Goal: Information Seeking & Learning: Learn about a topic

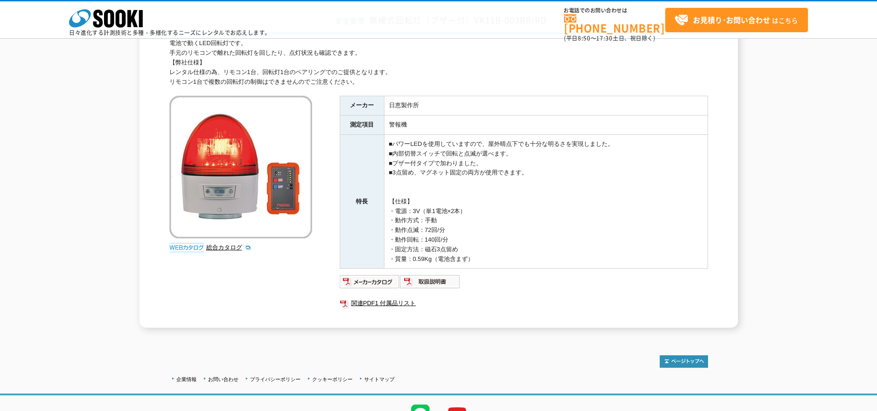
scroll to position [92, 0]
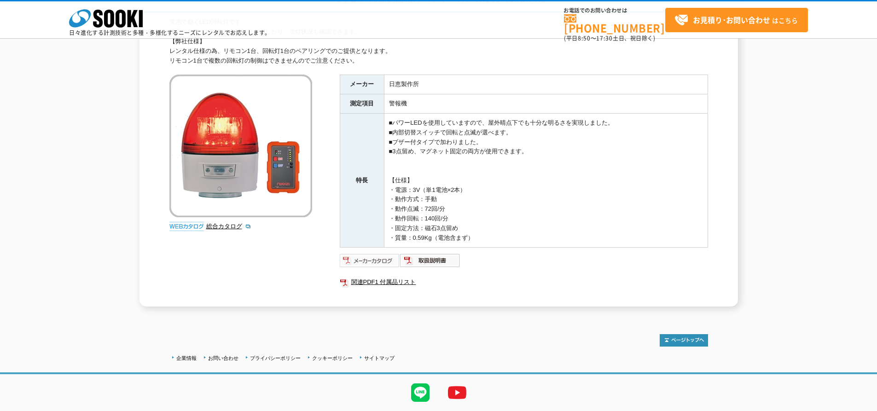
click at [379, 258] on img at bounding box center [370, 260] width 60 height 15
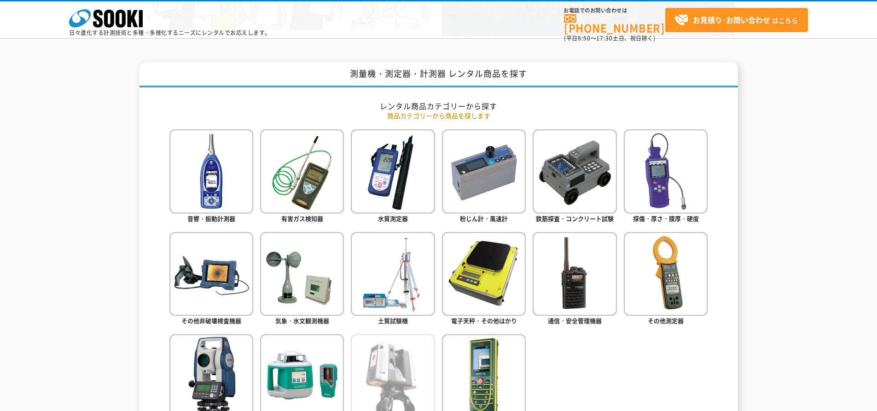
scroll to position [414, 0]
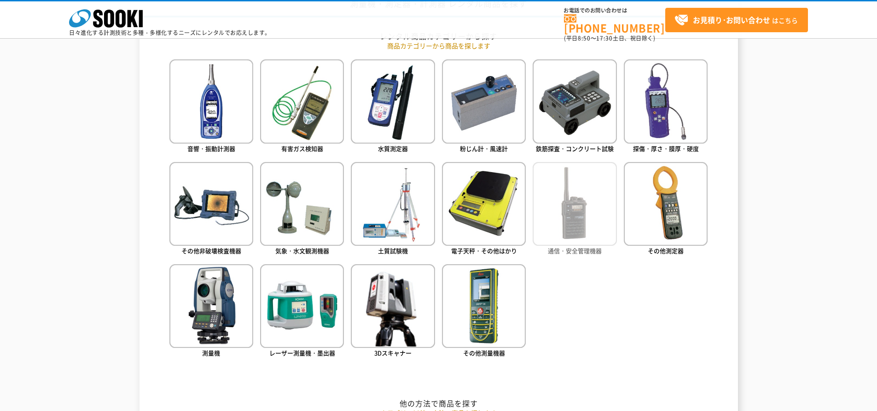
click at [598, 225] on img at bounding box center [575, 204] width 84 height 84
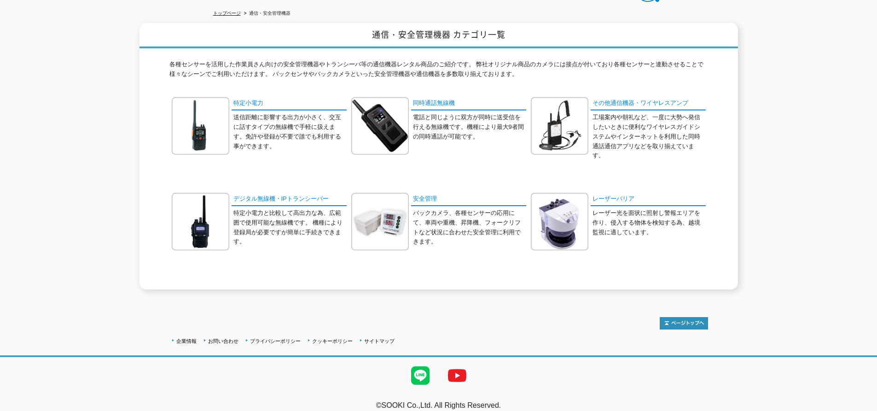
scroll to position [103, 0]
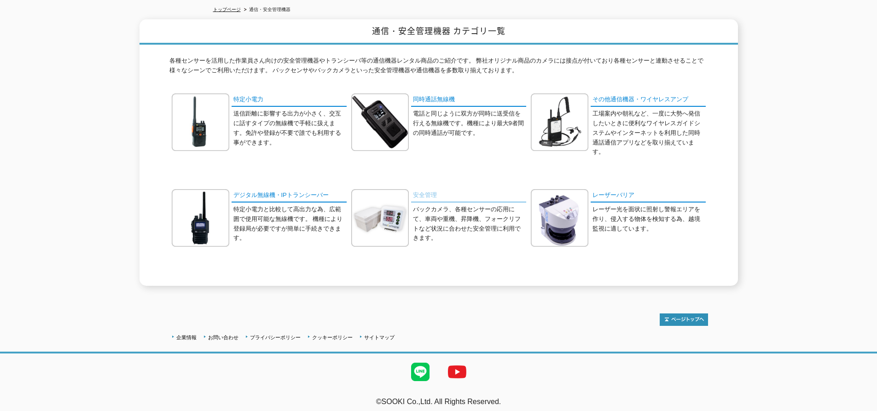
click at [421, 189] on link "安全管理" at bounding box center [468, 195] width 115 height 13
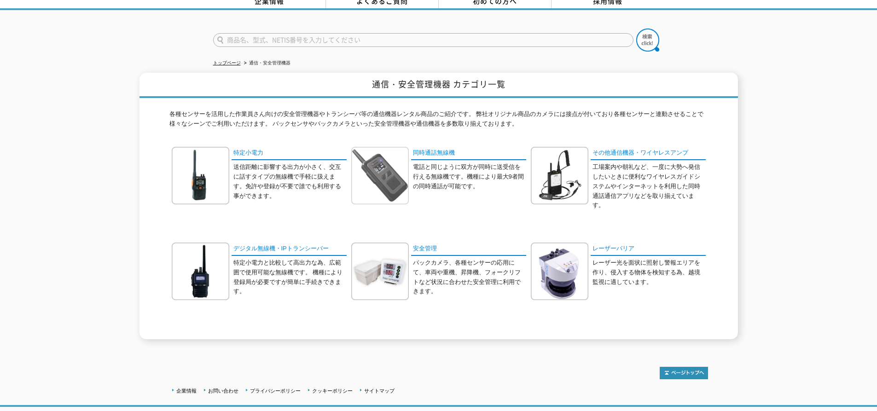
scroll to position [0, 0]
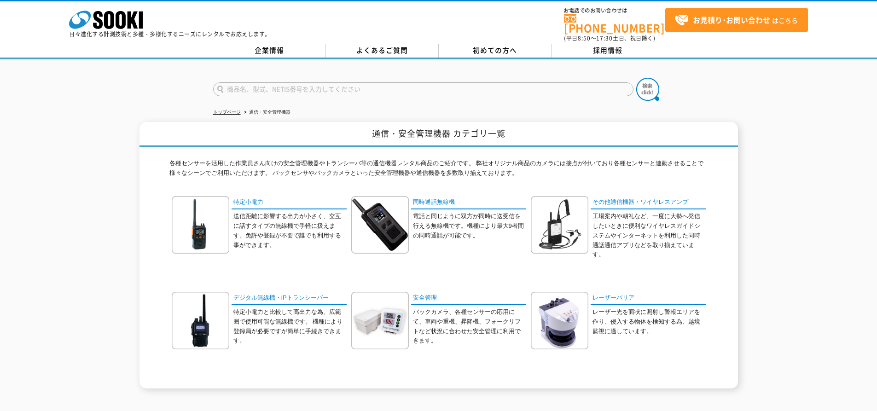
click at [260, 82] on input "text" at bounding box center [423, 89] width 420 height 14
type input "、"
type input "無線式回転灯"
click at [636, 78] on button at bounding box center [647, 89] width 23 height 23
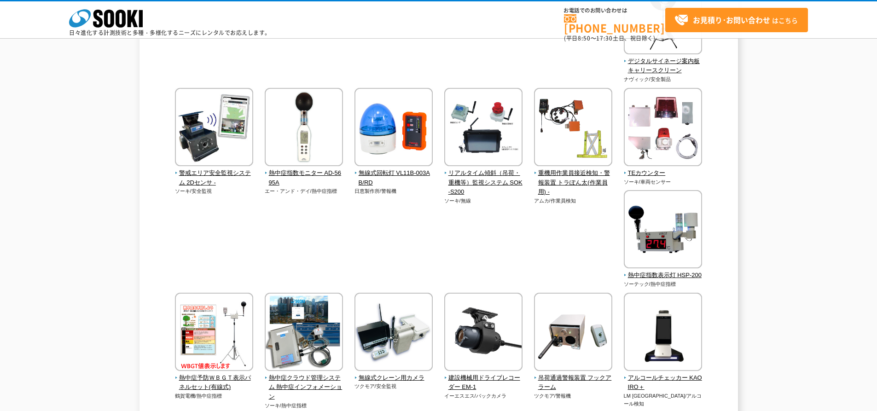
scroll to position [886, 0]
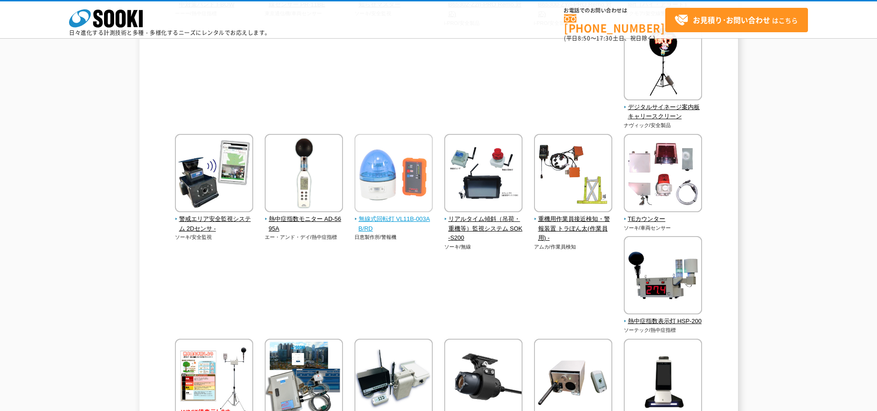
click at [398, 220] on span "無線式回転灯 VL11B-003AB/RD" at bounding box center [393, 223] width 79 height 19
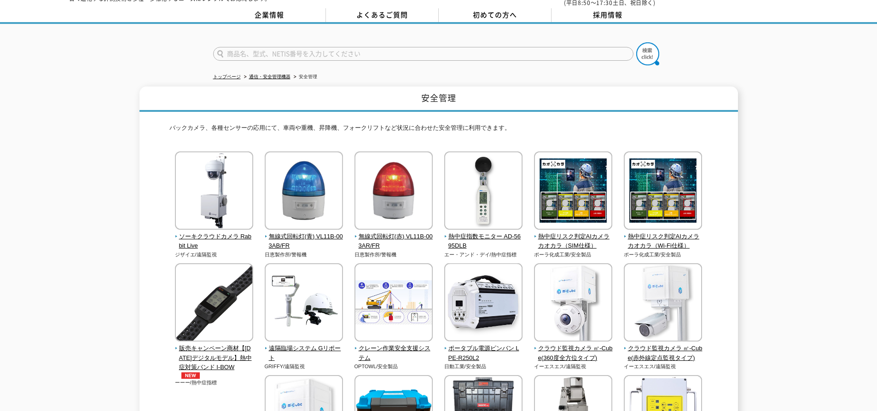
scroll to position [0, 0]
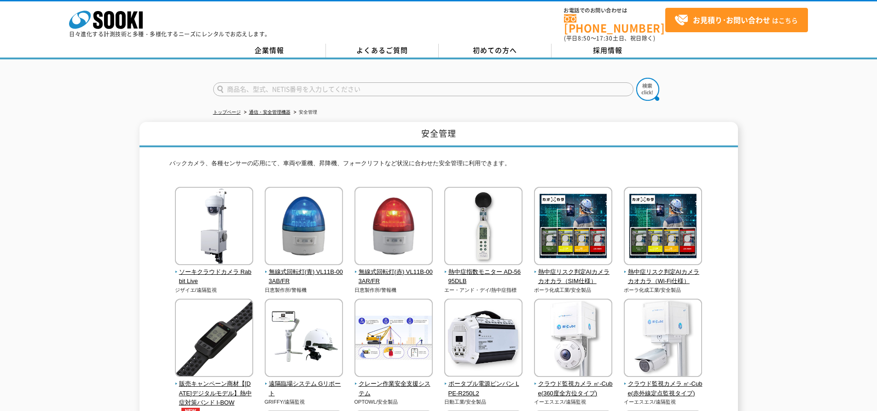
click at [372, 82] on input "text" at bounding box center [423, 89] width 420 height 14
type input "商品名、型式、NETIS番号を入力してください"
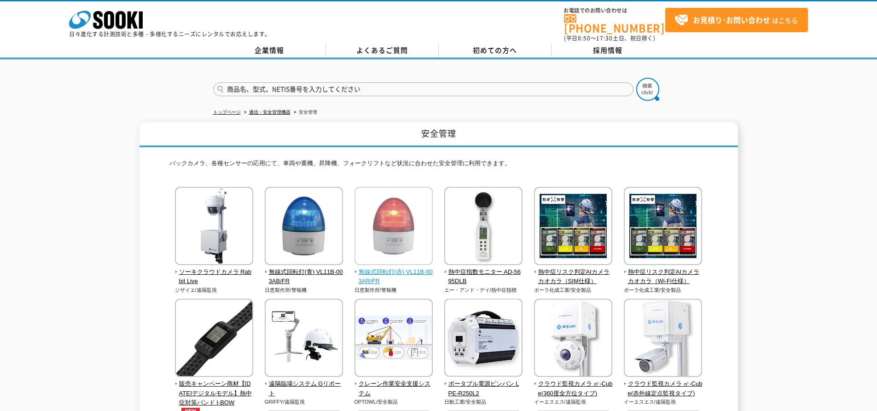
click at [389, 267] on span "無線式回転灯(赤) VL11B-003AR/FR" at bounding box center [393, 276] width 79 height 19
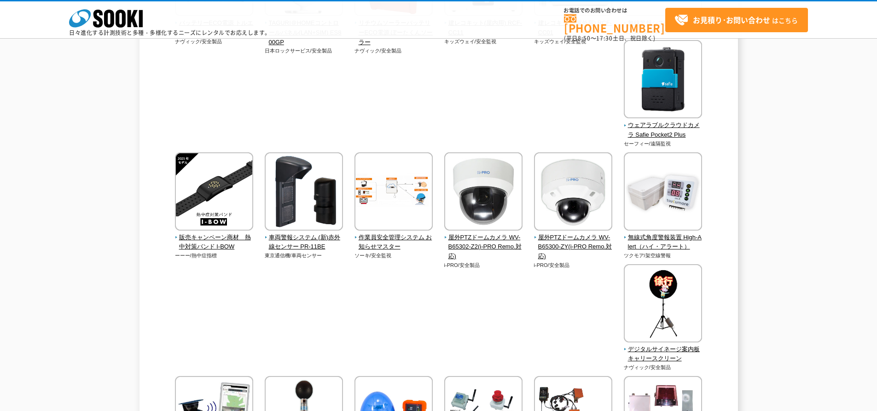
scroll to position [828, 0]
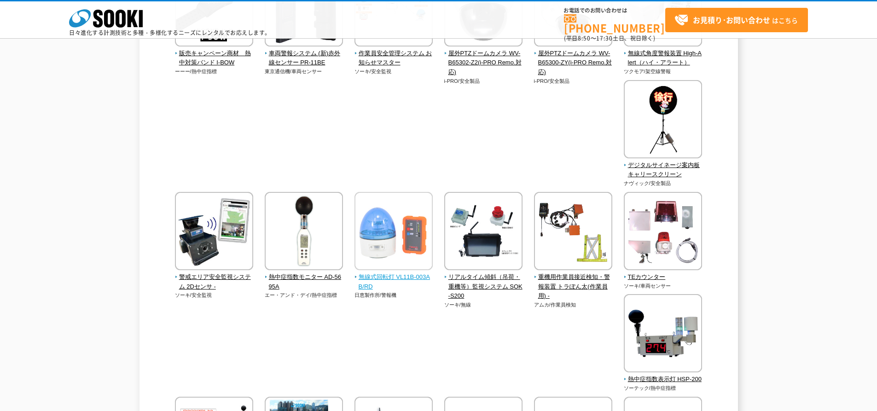
click at [404, 276] on span "無線式回転灯 VL11B-003AB/RD" at bounding box center [393, 281] width 79 height 19
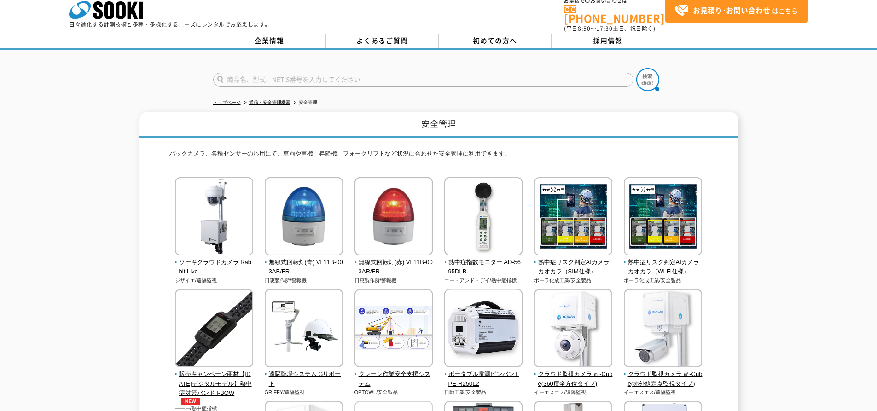
scroll to position [0, 0]
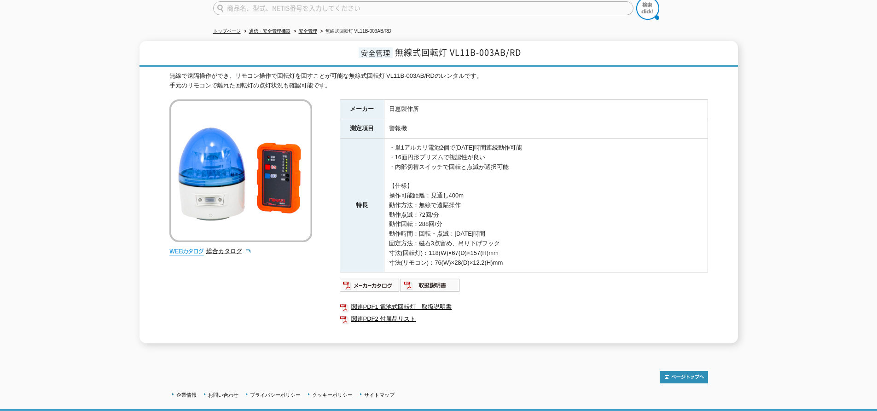
scroll to position [93, 0]
